Goal: Task Accomplishment & Management: Manage account settings

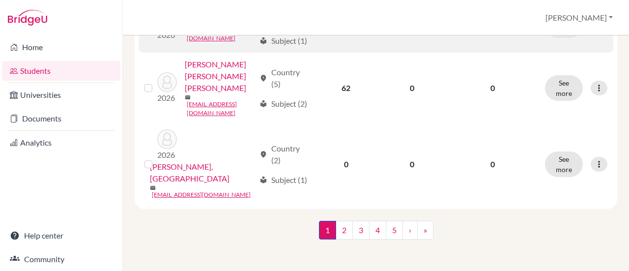
scroll to position [1204, 0]
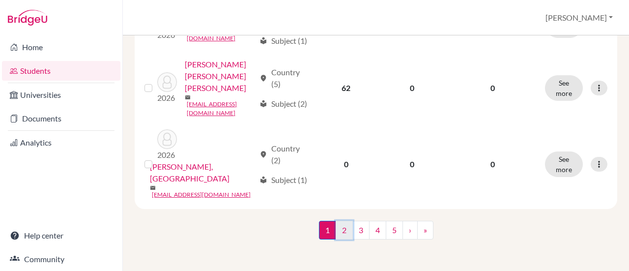
click at [344, 228] on link "2" at bounding box center [344, 230] width 17 height 19
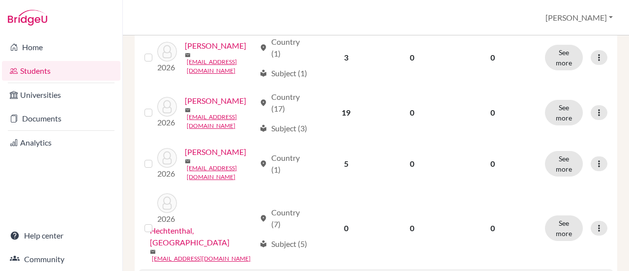
scroll to position [1032, 0]
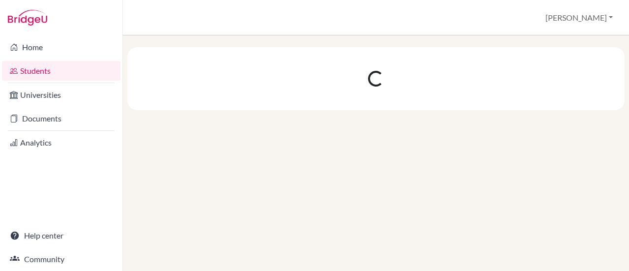
scroll to position [0, 0]
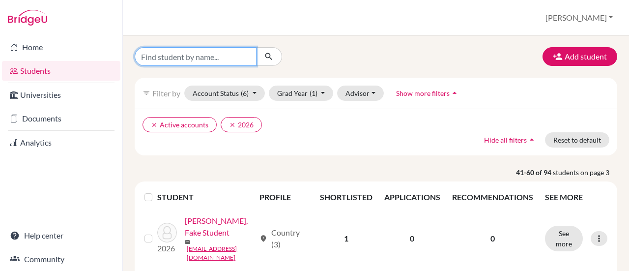
click at [201, 57] on input "Find student by name..." at bounding box center [196, 56] width 122 height 19
type input "zyi"
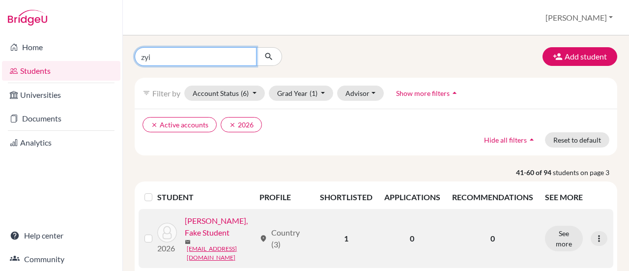
click button "submit" at bounding box center [269, 56] width 26 height 19
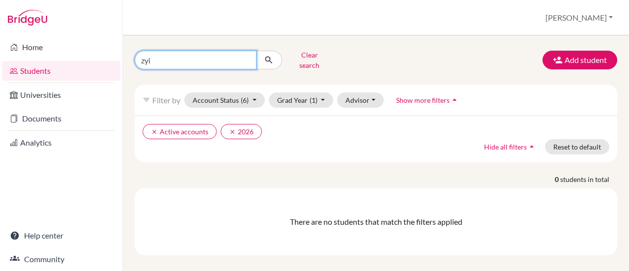
click at [161, 57] on input "zyi" at bounding box center [196, 60] width 122 height 19
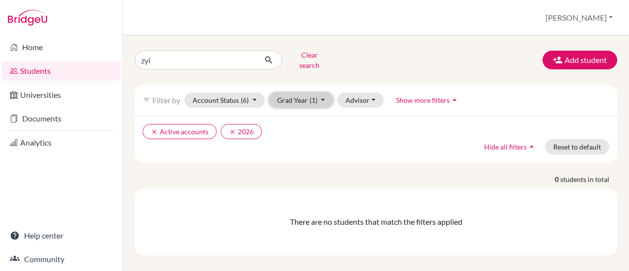
click at [320, 93] on button "Grad Year (1)" at bounding box center [301, 99] width 65 height 15
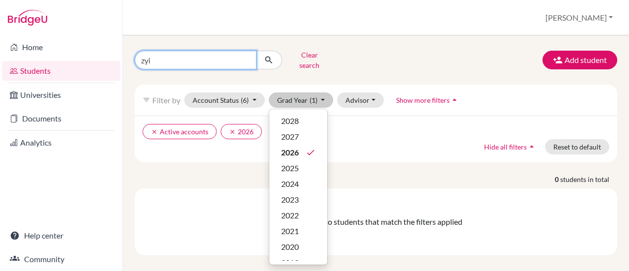
click at [193, 58] on input "zyi" at bounding box center [196, 60] width 122 height 19
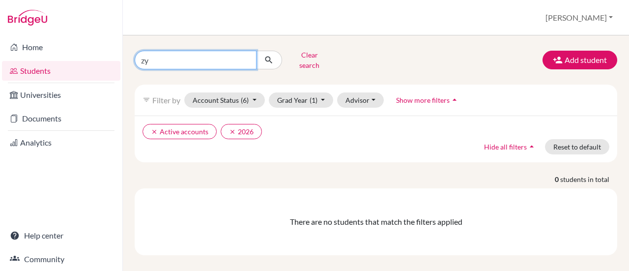
type input "z"
click button "submit" at bounding box center [269, 60] width 26 height 19
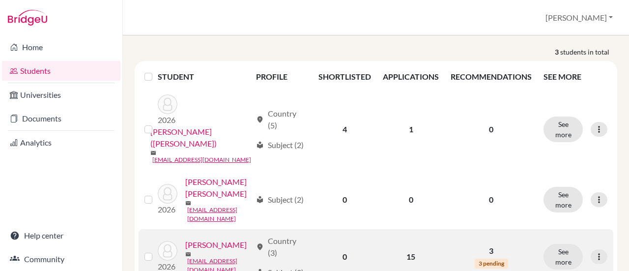
scroll to position [78, 0]
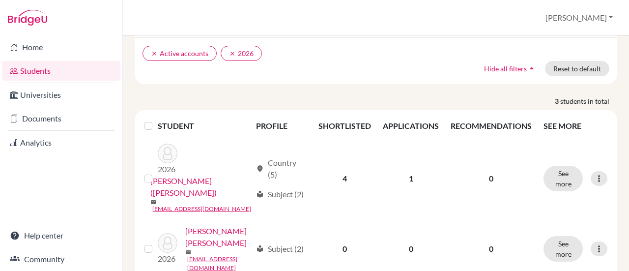
click at [252, 15] on div "Students overview Augusto Profile School Settings Log out" at bounding box center [376, 17] width 506 height 35
drag, startPoint x: 17, startPoint y: 170, endPoint x: 19, endPoint y: 153, distance: 17.3
click at [17, 170] on div "Home Students Universities Documents Analytics Help center Community" at bounding box center [61, 152] width 122 height 235
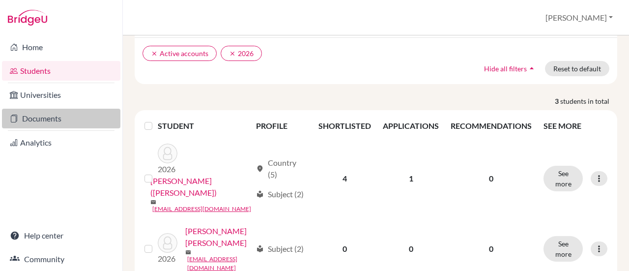
click at [25, 117] on link "Documents" at bounding box center [61, 119] width 118 height 20
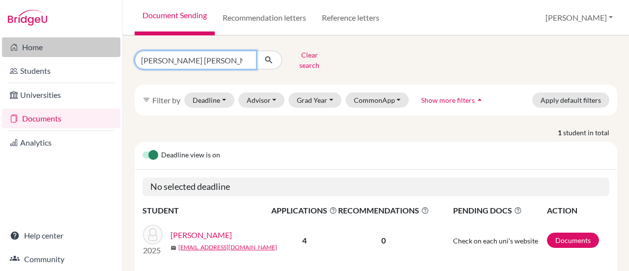
drag, startPoint x: 181, startPoint y: 57, endPoint x: 109, endPoint y: 45, distance: 72.8
click at [111, 45] on div "Home Students Universities Documents Analytics Help center Community Document S…" at bounding box center [314, 135] width 629 height 271
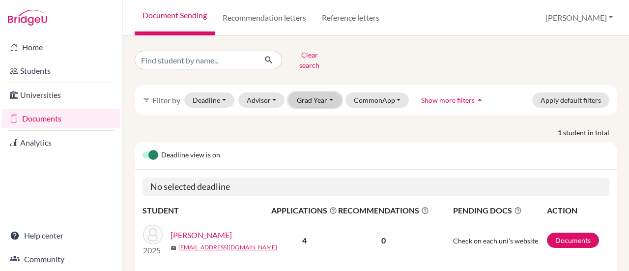
click at [333, 96] on button "Grad Year" at bounding box center [314, 99] width 53 height 15
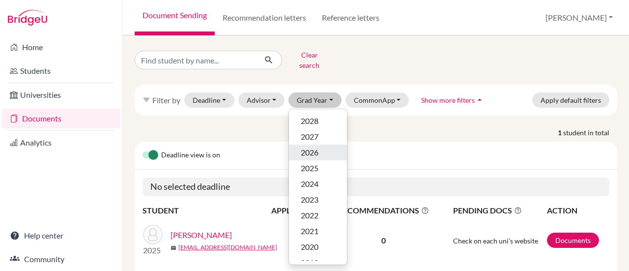
click at [311, 146] on span "2026" at bounding box center [310, 152] width 18 height 12
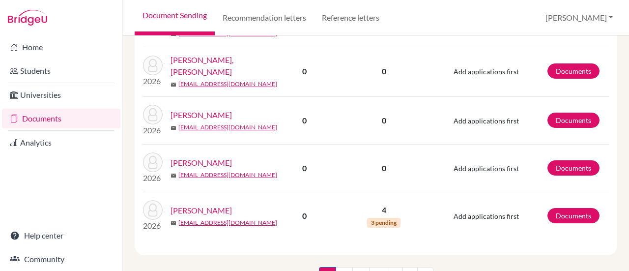
scroll to position [1489, 0]
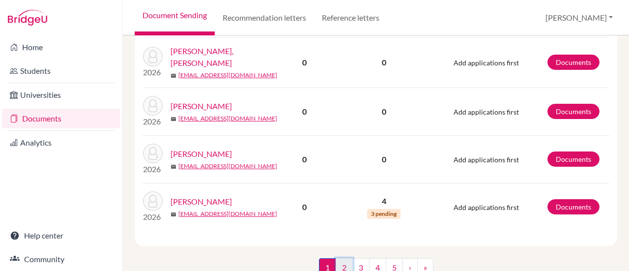
click at [340, 258] on link "2" at bounding box center [344, 267] width 17 height 19
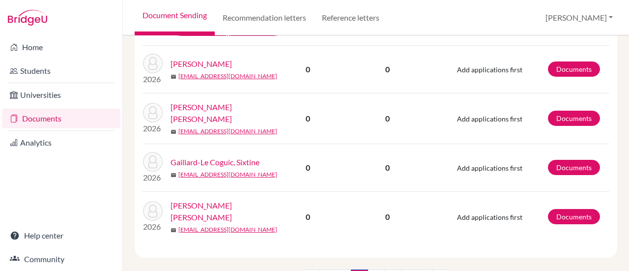
scroll to position [1068, 0]
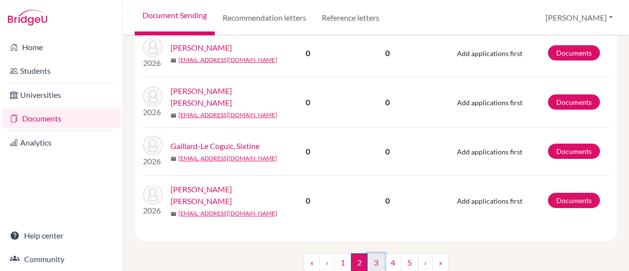
click at [373, 253] on link "3" at bounding box center [375, 262] width 17 height 19
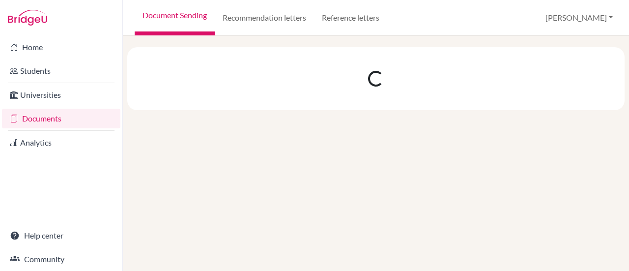
scroll to position [0, 0]
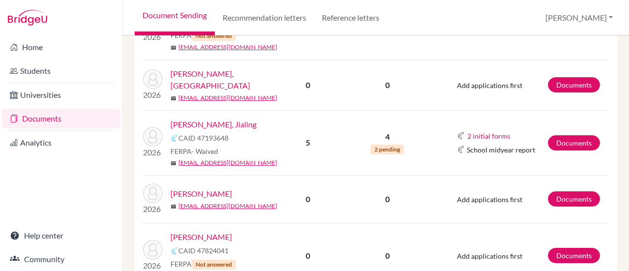
scroll to position [1083, 0]
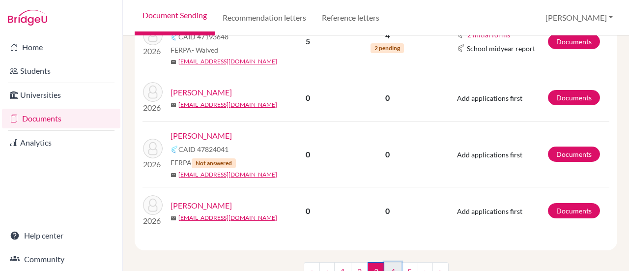
click at [388, 262] on link "4" at bounding box center [392, 271] width 17 height 19
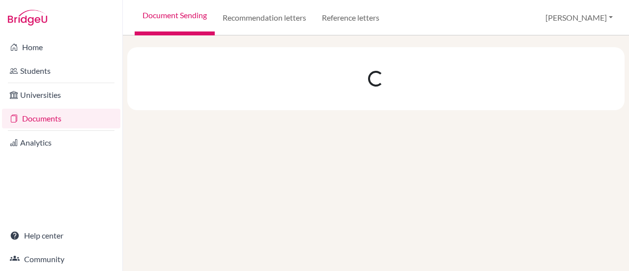
scroll to position [0, 0]
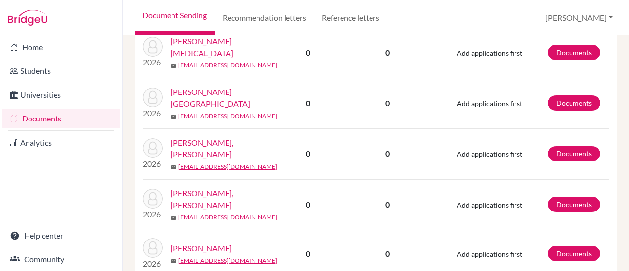
scroll to position [1080, 0]
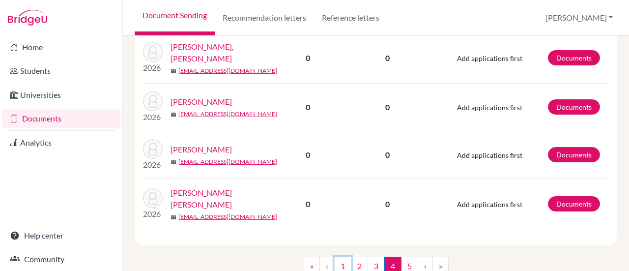
click at [340, 256] on link "1" at bounding box center [342, 265] width 17 height 19
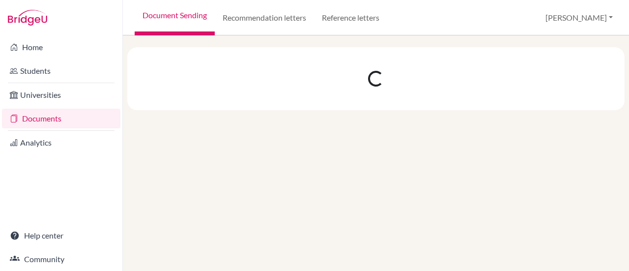
scroll to position [0, 0]
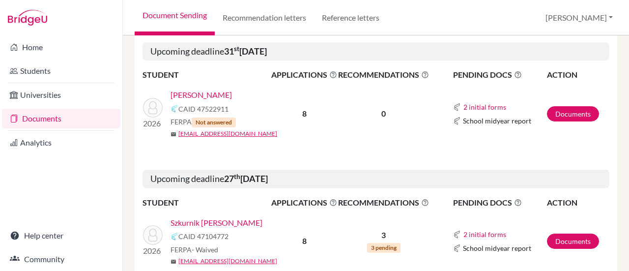
scroll to position [688, 0]
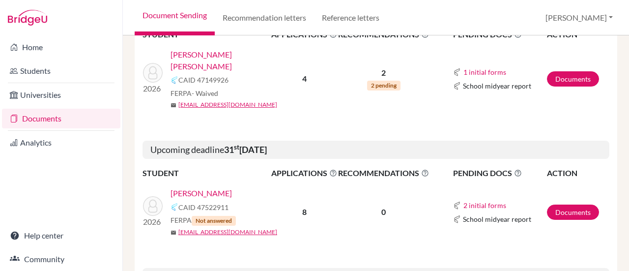
click at [215, 187] on link "Byrkjeland, Mikael" at bounding box center [200, 193] width 61 height 12
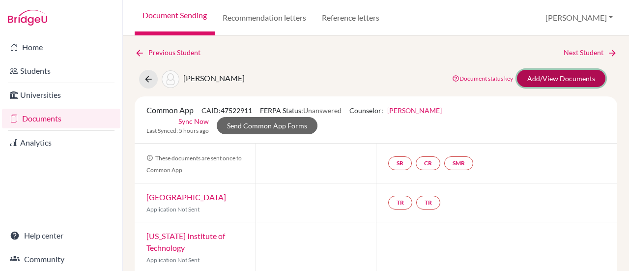
click at [550, 80] on link "Add/View Documents" at bounding box center [561, 78] width 88 height 17
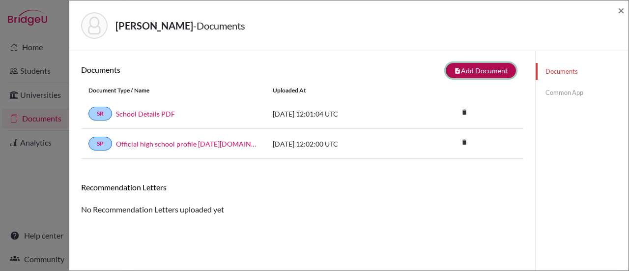
click at [479, 72] on button "note_add Add Document" at bounding box center [481, 70] width 70 height 15
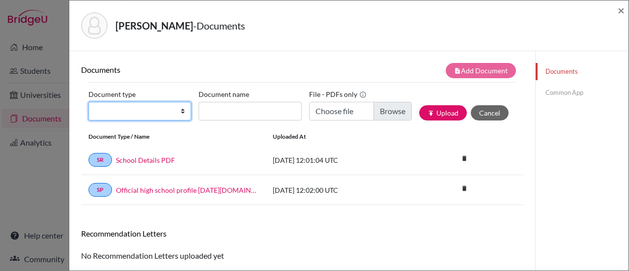
click at [178, 107] on select "Change explanation for Common App reports Counselor recommendation Internationa…" at bounding box center [139, 111] width 103 height 19
select select "5"
click at [88, 102] on select "Change explanation for Common App reports Counselor recommendation Internationa…" at bounding box center [139, 111] width 103 height 19
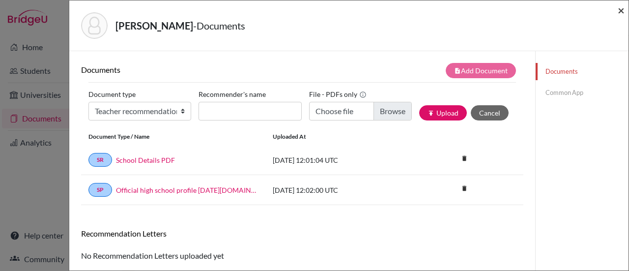
click at [619, 13] on span "×" at bounding box center [620, 10] width 7 height 14
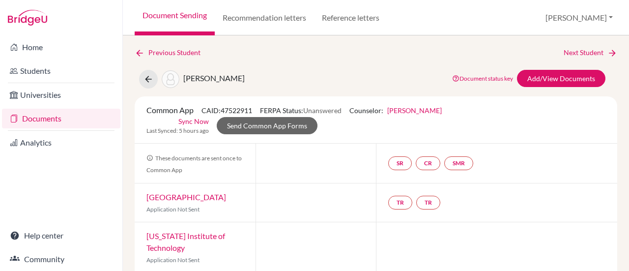
click at [51, 121] on link "Documents" at bounding box center [61, 119] width 118 height 20
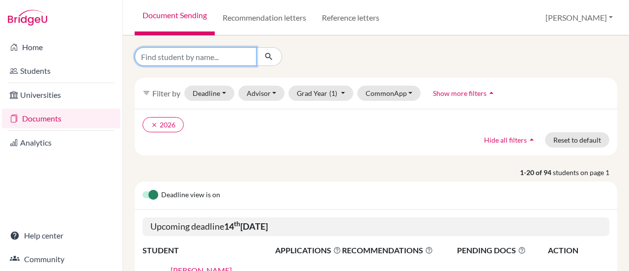
click at [185, 61] on input "Find student by name..." at bounding box center [196, 56] width 122 height 19
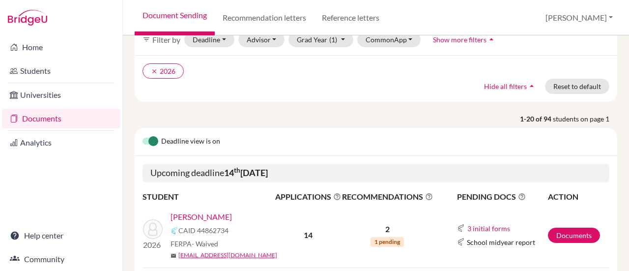
scroll to position [98, 0]
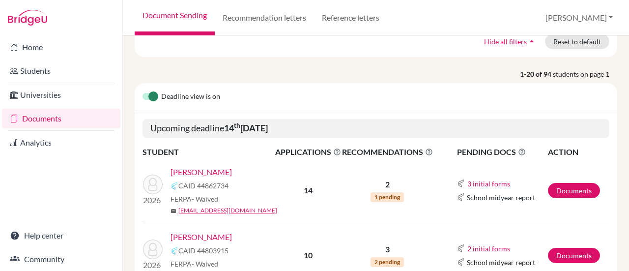
type input "kevin"
click at [564, 185] on link "Documents" at bounding box center [574, 190] width 52 height 15
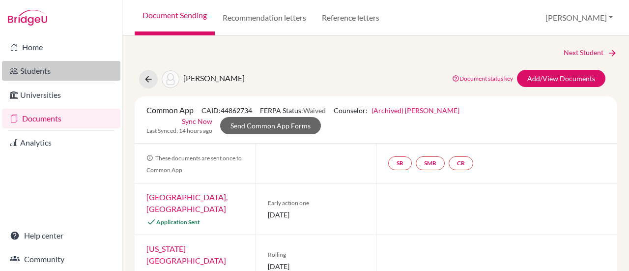
click at [30, 72] on link "Students" at bounding box center [61, 71] width 118 height 20
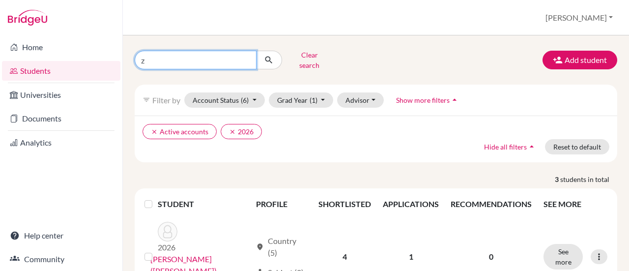
click at [214, 53] on input "z" at bounding box center [196, 60] width 122 height 19
click at [143, 56] on input "zkevin" at bounding box center [196, 60] width 122 height 19
type input "[PERSON_NAME]"
click at [175, 61] on input "[PERSON_NAME]" at bounding box center [196, 60] width 122 height 19
click button "submit" at bounding box center [269, 60] width 26 height 19
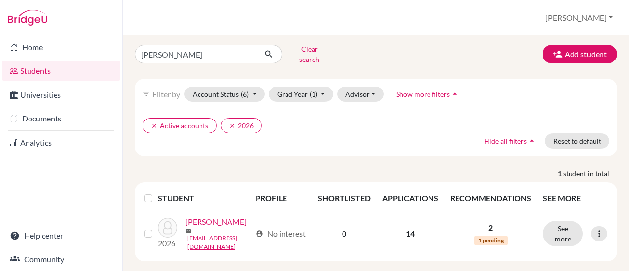
scroll to position [7, 0]
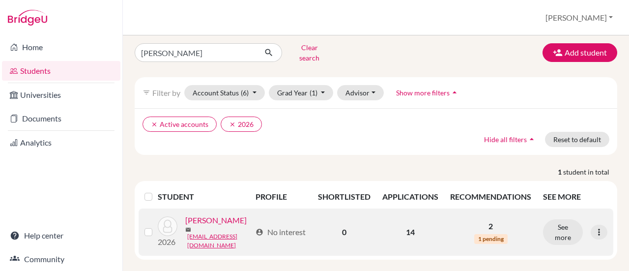
click at [212, 214] on link "[PERSON_NAME]" at bounding box center [215, 220] width 61 height 12
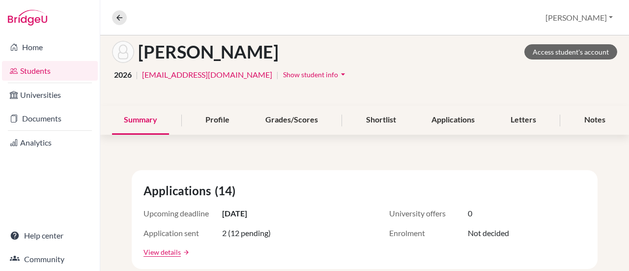
scroll to position [98, 0]
